Goal: Information Seeking & Learning: Learn about a topic

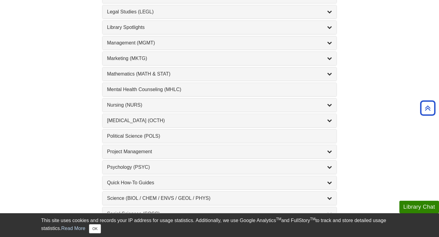
scroll to position [527, 0]
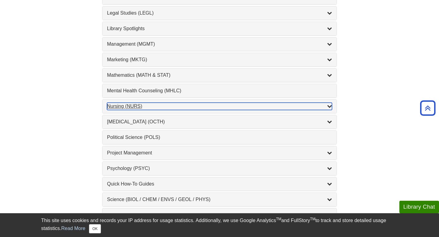
click at [147, 107] on div "Nursing (NURS) , 14 guides" at bounding box center [219, 106] width 225 height 7
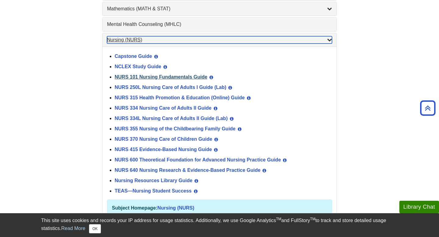
scroll to position [610, 0]
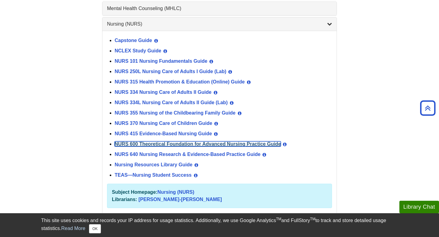
click at [141, 141] on link "NURS 600 Theoretical Foundation for Advanced Nursing Practice Guide" at bounding box center [198, 143] width 166 height 5
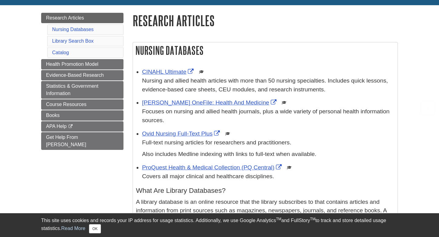
scroll to position [82, 0]
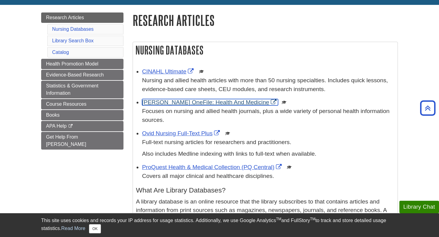
click at [180, 101] on link "[PERSON_NAME] OneFile: Health And Medicine" at bounding box center [210, 102] width 136 height 6
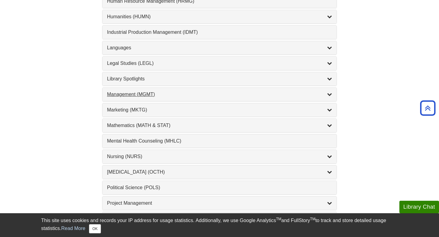
scroll to position [495, 0]
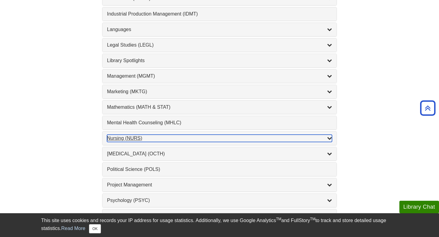
click at [128, 142] on div "Nursing (NURS) , 14 guides" at bounding box center [219, 138] width 225 height 7
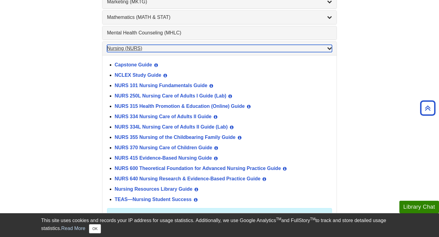
scroll to position [586, 0]
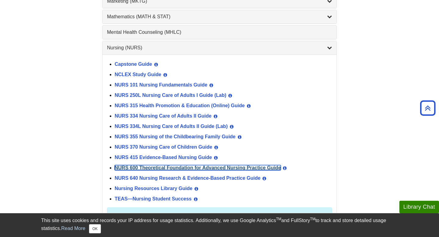
click at [134, 166] on link "NURS 600 Theoretical Foundation for Advanced Nursing Practice Guide" at bounding box center [198, 167] width 166 height 5
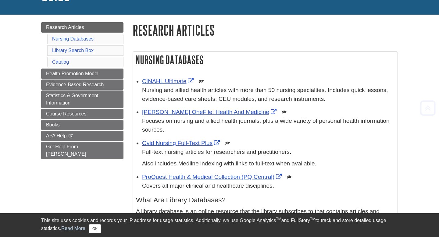
scroll to position [73, 0]
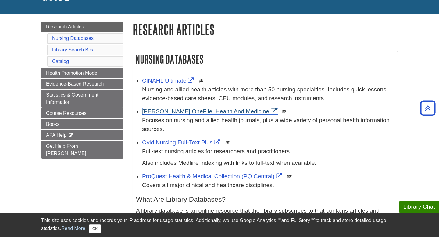
click at [172, 111] on link "[PERSON_NAME] OneFile: Health And Medicine" at bounding box center [210, 111] width 136 height 6
